Goal: Transaction & Acquisition: Download file/media

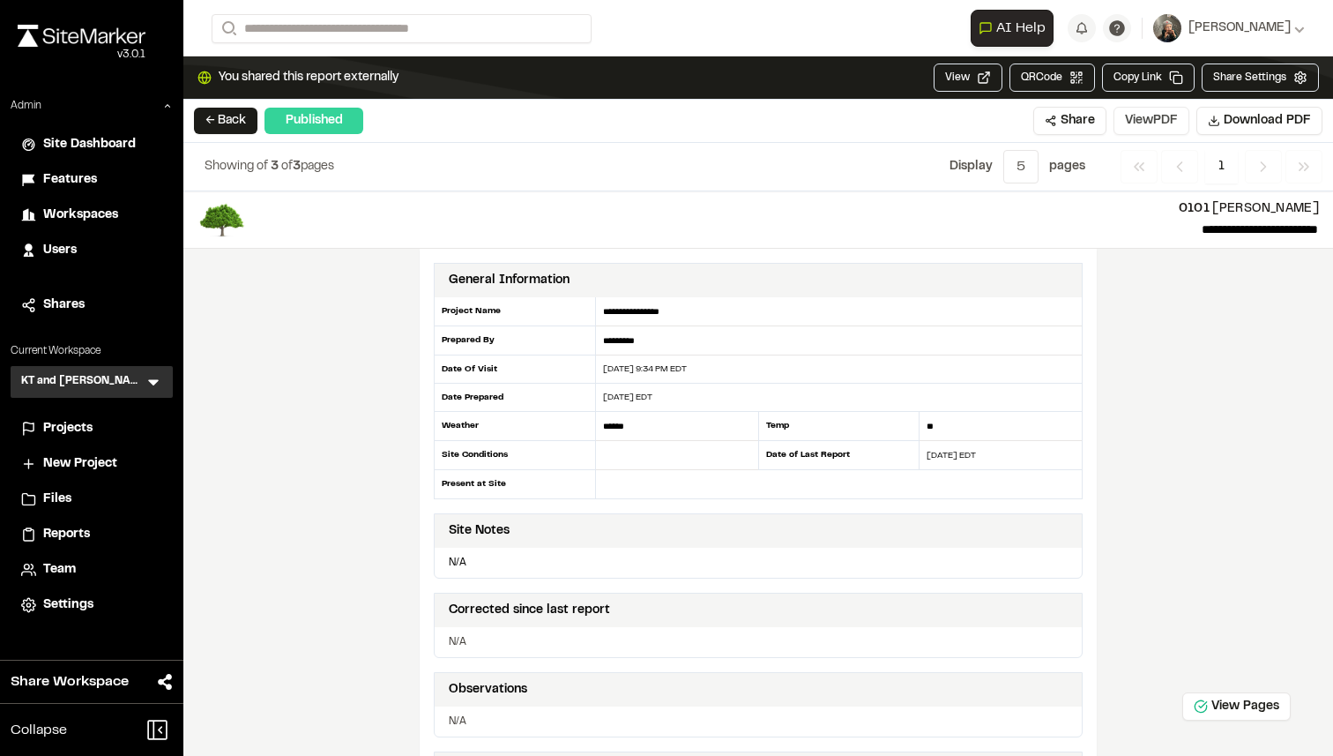
click at [1138, 123] on button "View PDF" at bounding box center [1151, 121] width 76 height 28
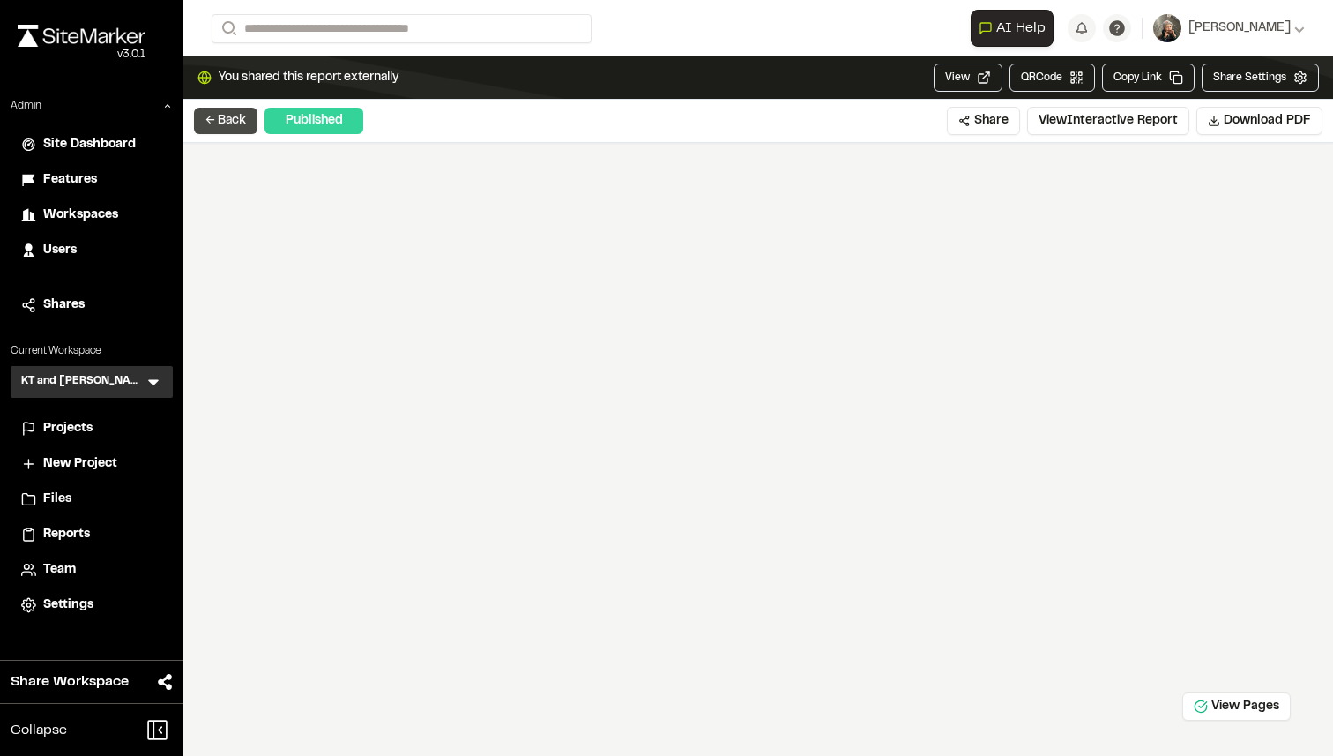
click at [228, 122] on button "← Back" at bounding box center [225, 121] width 63 height 26
